Goal: Task Accomplishment & Management: Use online tool/utility

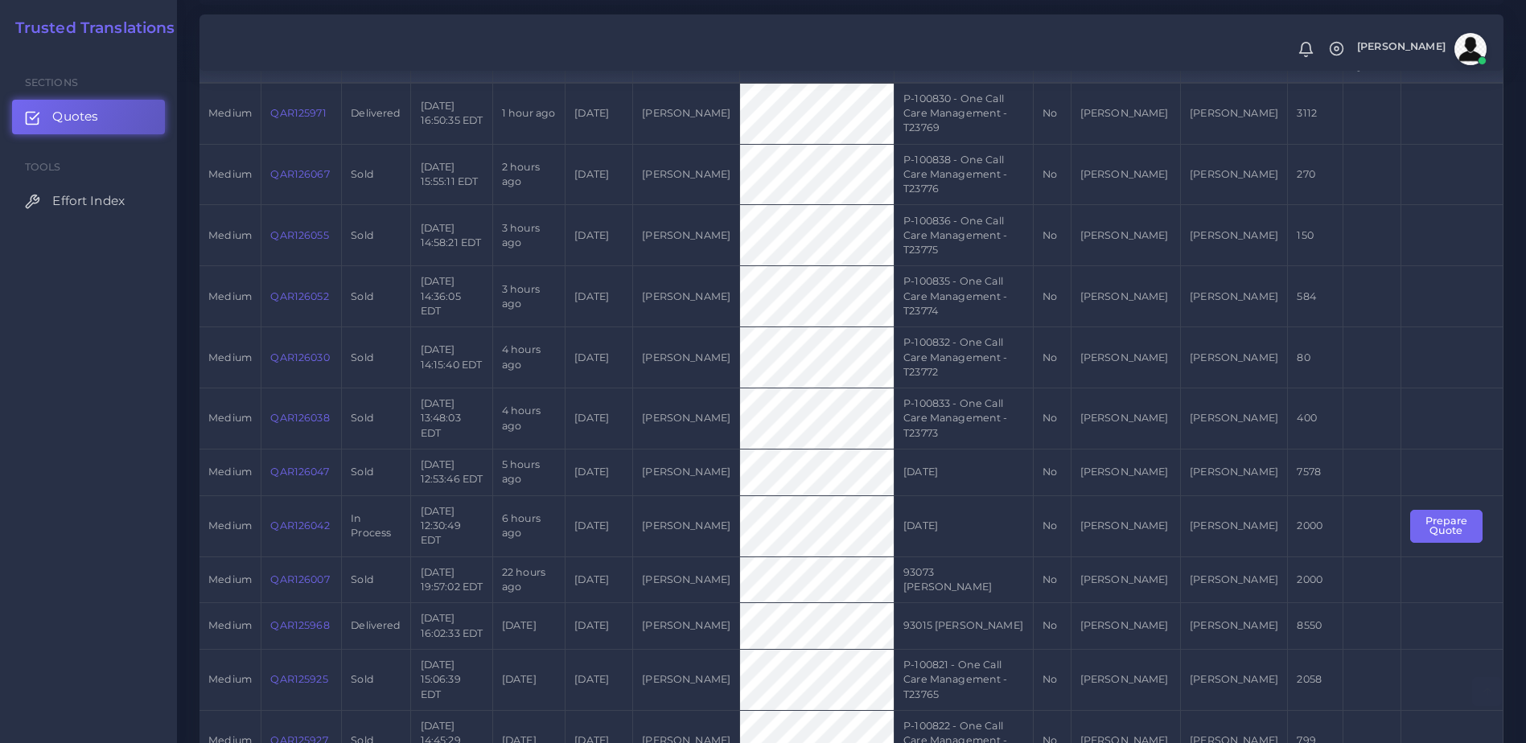
scroll to position [406, 0]
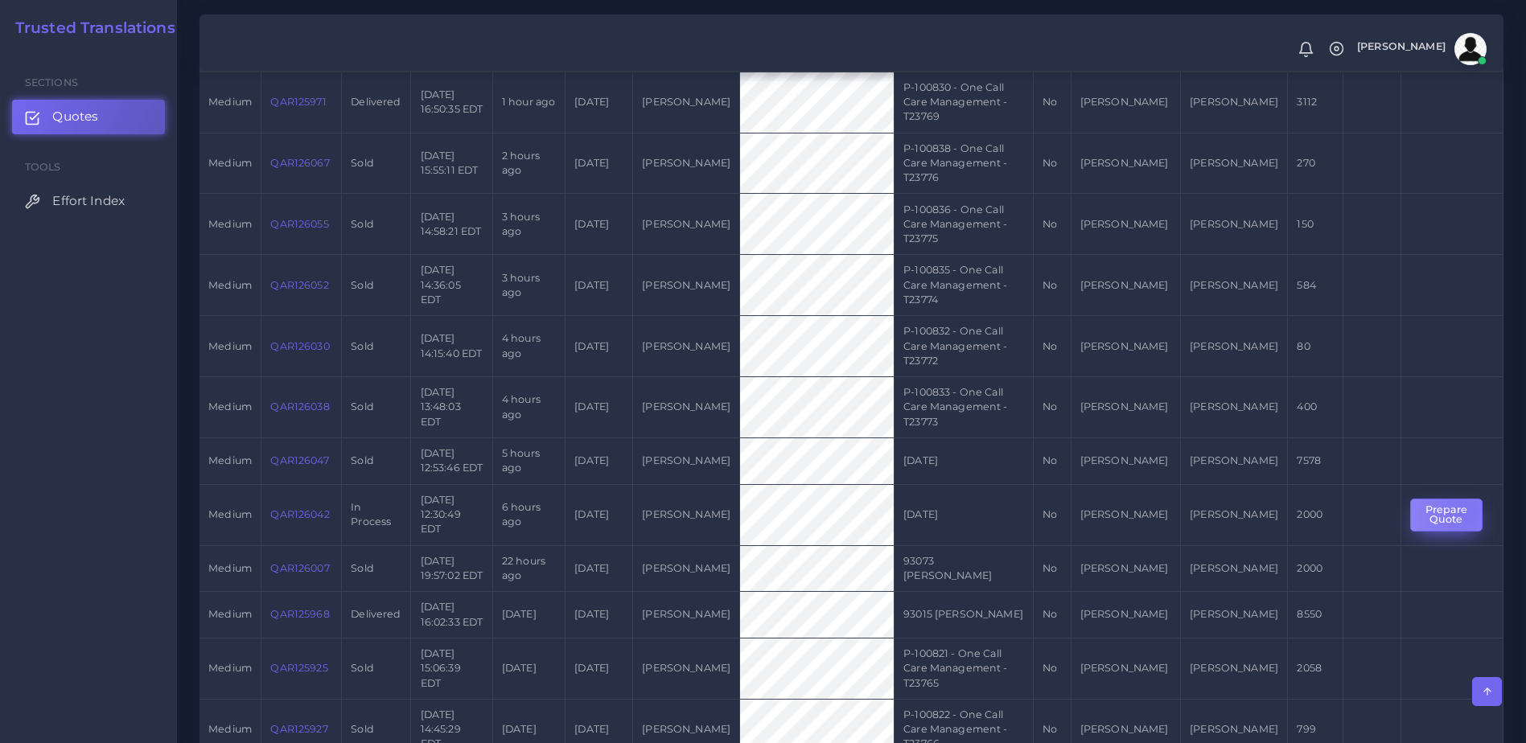
click at [1458, 499] on button "Prepare Quote" at bounding box center [1446, 515] width 72 height 33
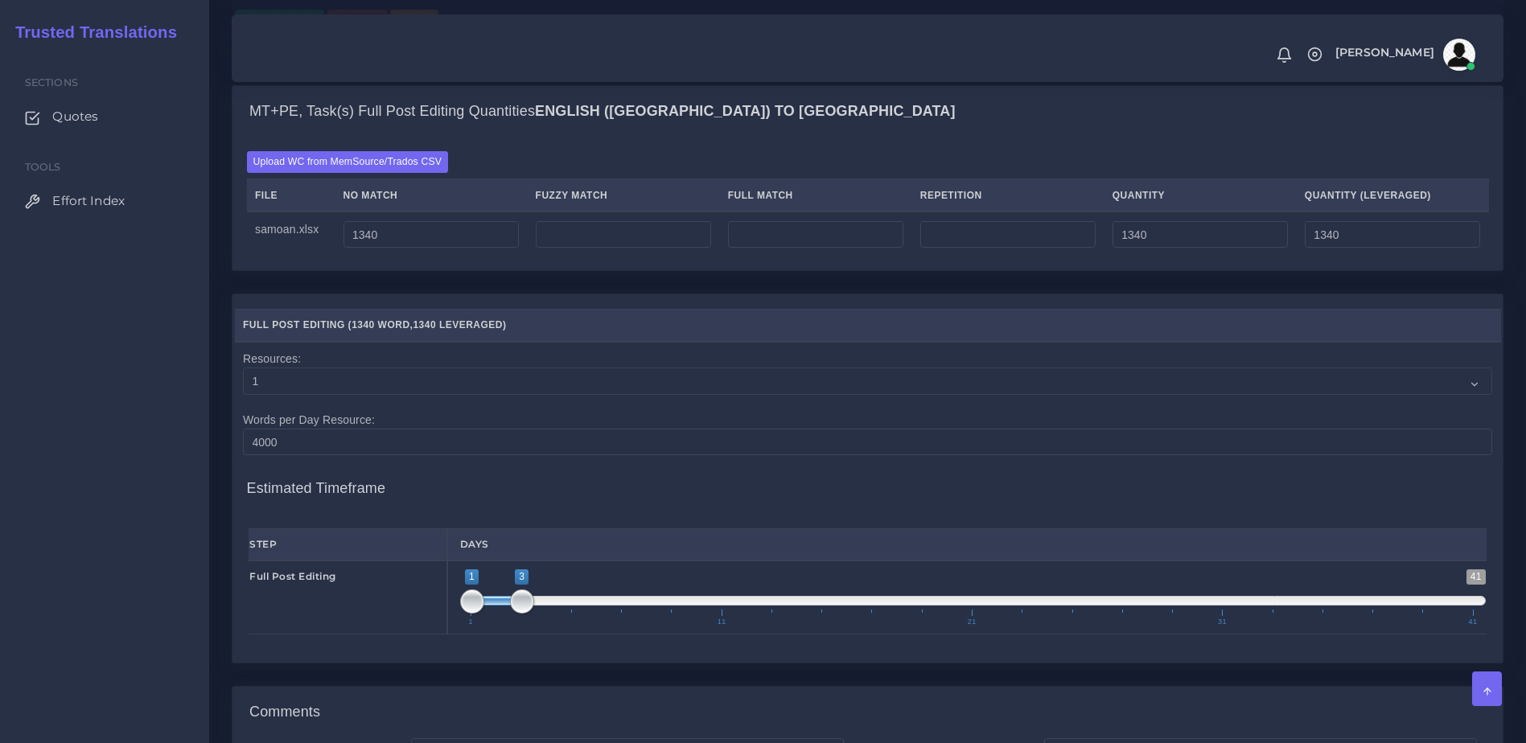
scroll to position [1491, 0]
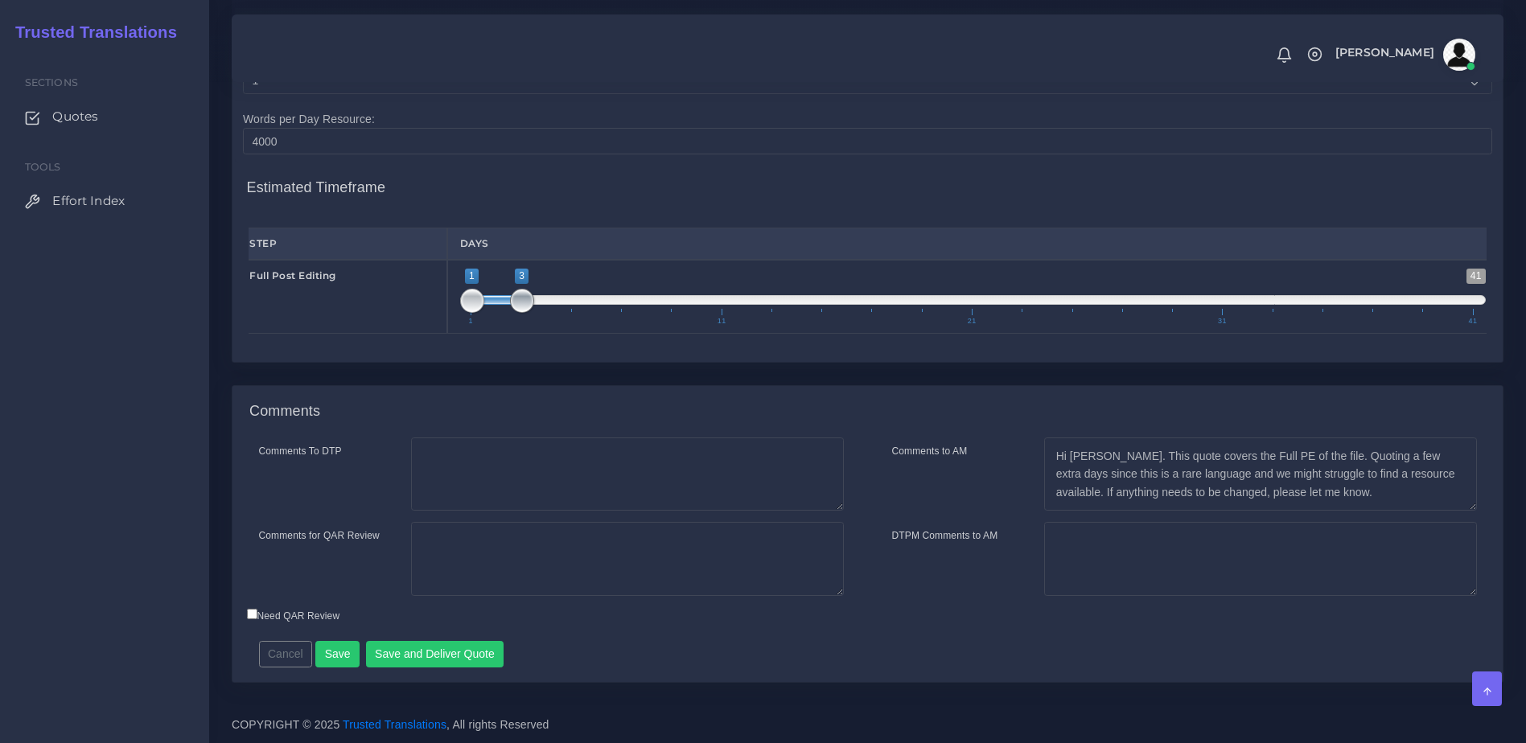
type input "1;4"
drag, startPoint x: 518, startPoint y: 300, endPoint x: 540, endPoint y: 301, distance: 21.7
click at [540, 301] on span at bounding box center [547, 301] width 24 height 24
click at [402, 657] on button "Save and Deliver Quote" at bounding box center [435, 654] width 138 height 27
